Goal: Navigation & Orientation: Understand site structure

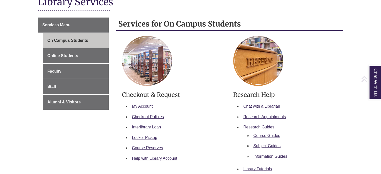
scroll to position [72, 0]
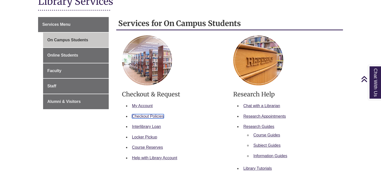
click at [144, 116] on link "Checkout Policies" at bounding box center [148, 116] width 32 height 4
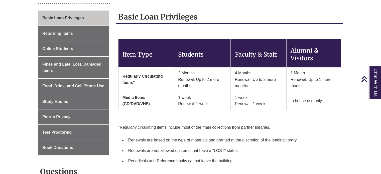
scroll to position [76, 0]
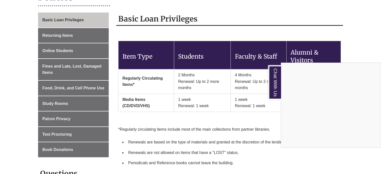
click at [88, 32] on div "Chat With Us" at bounding box center [190, 87] width 381 height 174
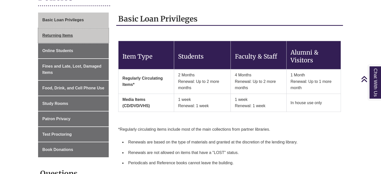
click at [69, 35] on span "Returning Items" at bounding box center [57, 35] width 31 height 4
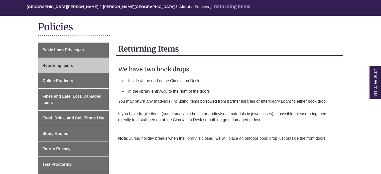
scroll to position [48, 0]
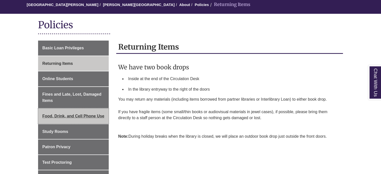
click at [101, 109] on link "Food, Drink, and Cell Phone Use" at bounding box center [73, 116] width 71 height 15
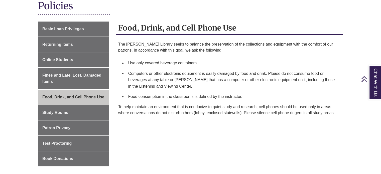
scroll to position [67, 0]
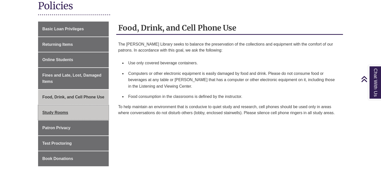
click at [101, 113] on link "Study Rooms" at bounding box center [73, 112] width 71 height 15
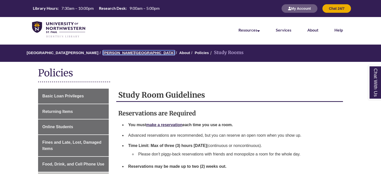
click at [121, 53] on link "[PERSON_NAME][GEOGRAPHIC_DATA]" at bounding box center [139, 53] width 72 height 4
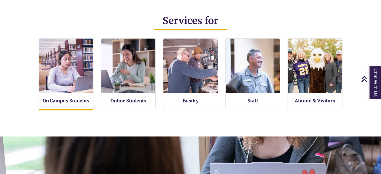
scroll to position [111, 381]
click at [80, 102] on link "On Campus Students" at bounding box center [66, 101] width 47 height 6
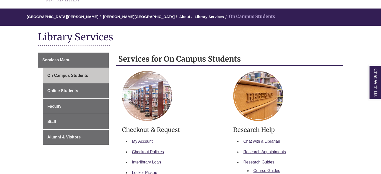
scroll to position [36, 0]
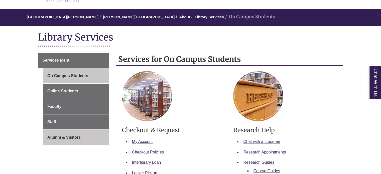
click at [84, 136] on link "Alumni & Visitors" at bounding box center [76, 137] width 66 height 15
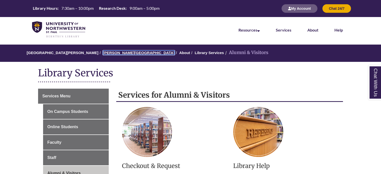
click at [103, 53] on link "[PERSON_NAME][GEOGRAPHIC_DATA]" at bounding box center [139, 53] width 72 height 4
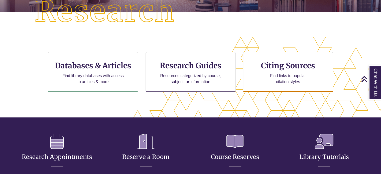
scroll to position [127, 0]
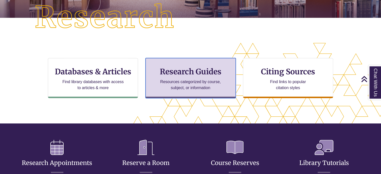
click at [218, 87] on p "Resources categorized by course, subject, or information" at bounding box center [190, 85] width 65 height 12
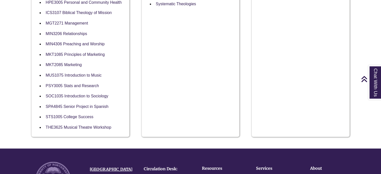
scroll to position [461, 0]
